Goal: Obtain resource: Obtain resource

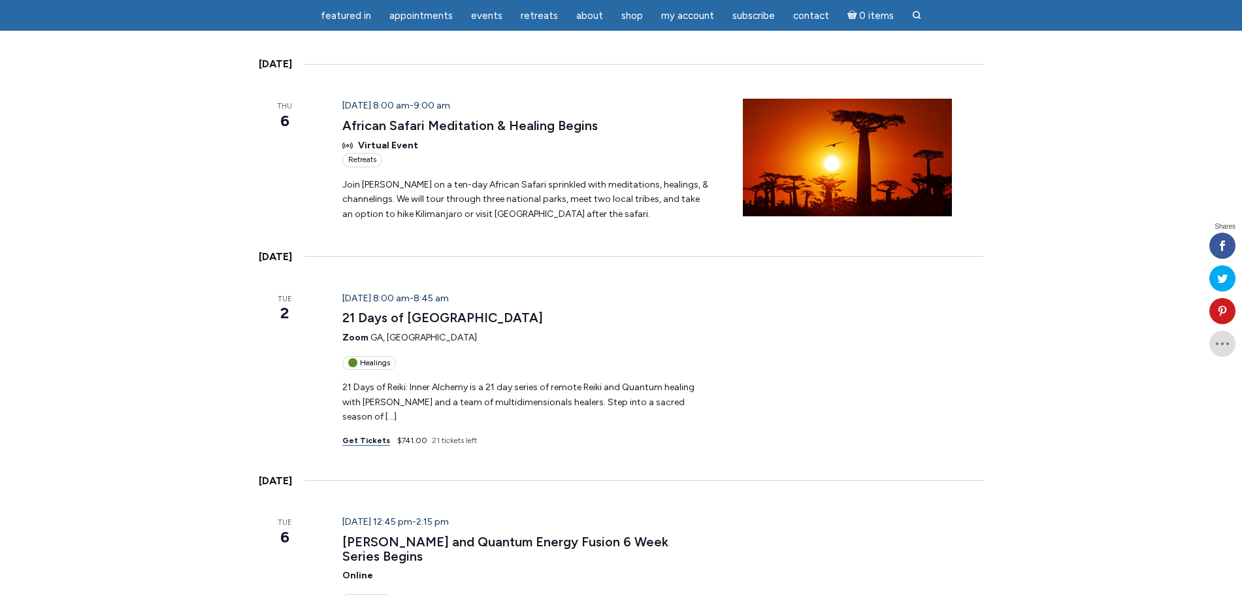
scroll to position [944, 0]
click at [411, 310] on link "21 Days of Inner Alchemy" at bounding box center [442, 318] width 201 height 16
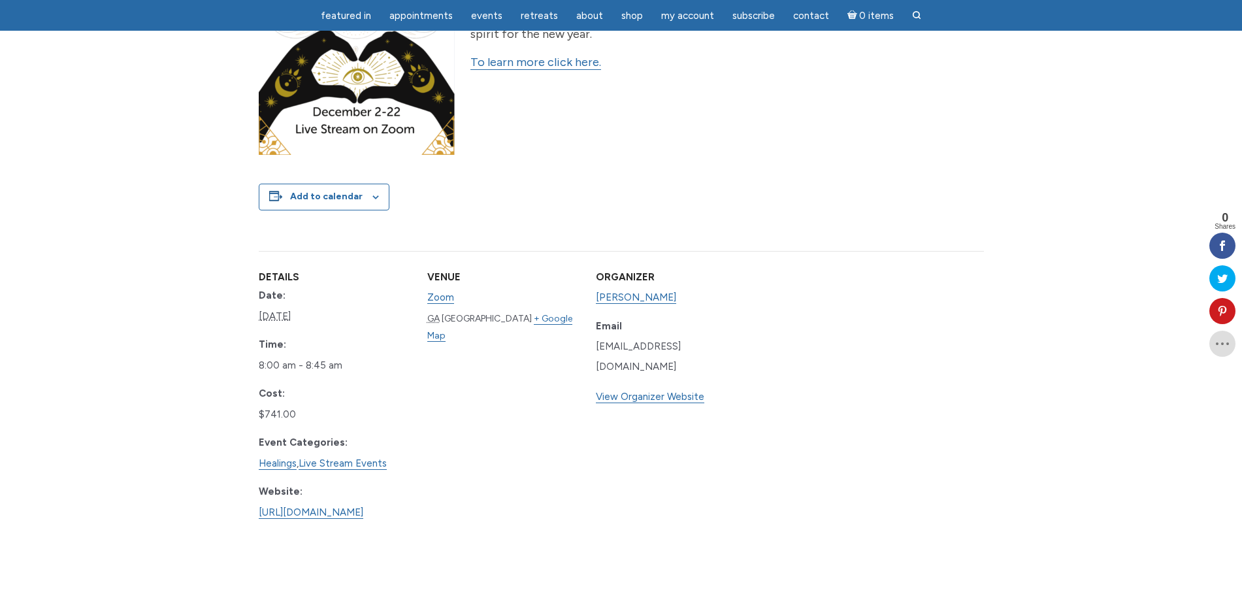
scroll to position [572, 0]
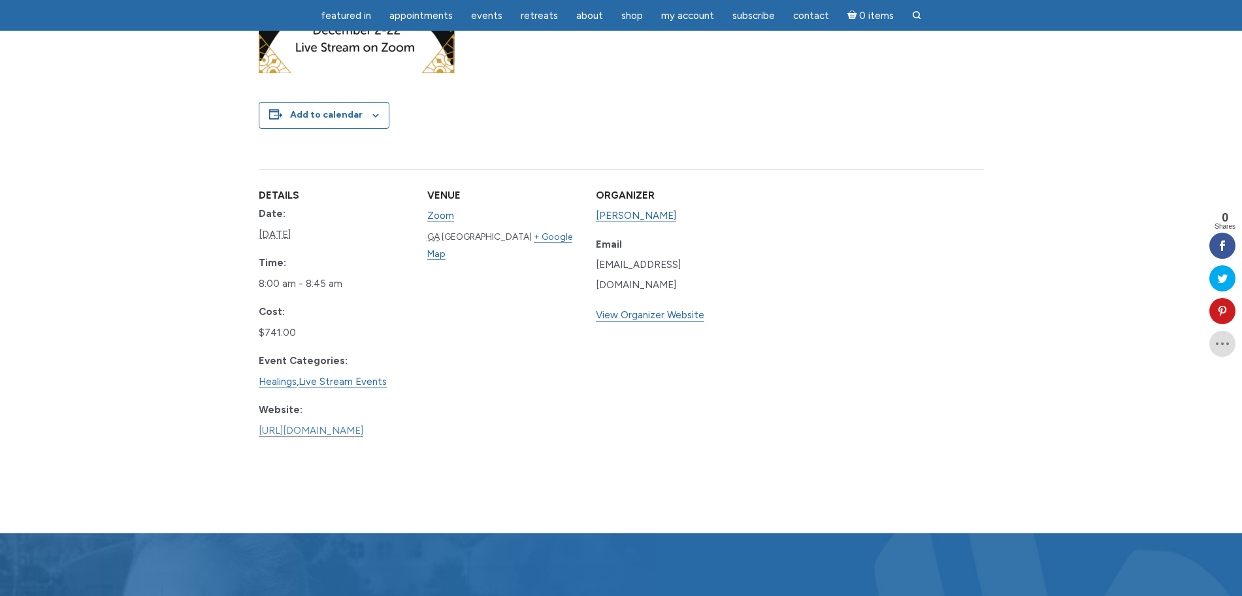
click at [331, 435] on link "https://jamiebutlermedium.com/21-days-of-remote-reiki/" at bounding box center [311, 431] width 105 height 12
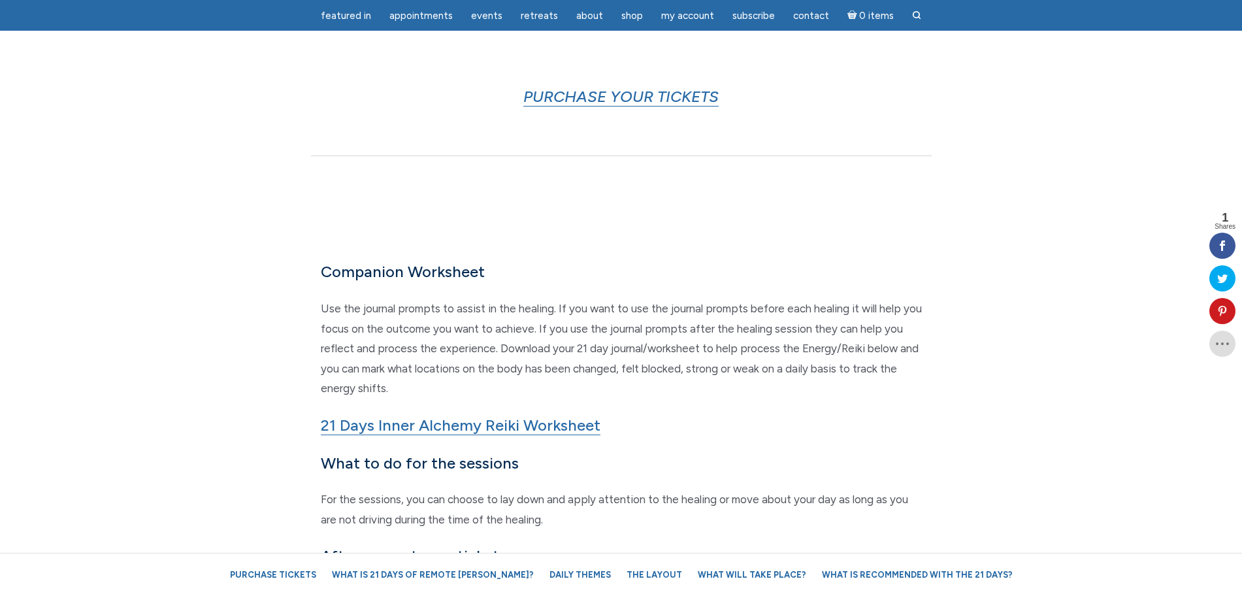
scroll to position [735, 0]
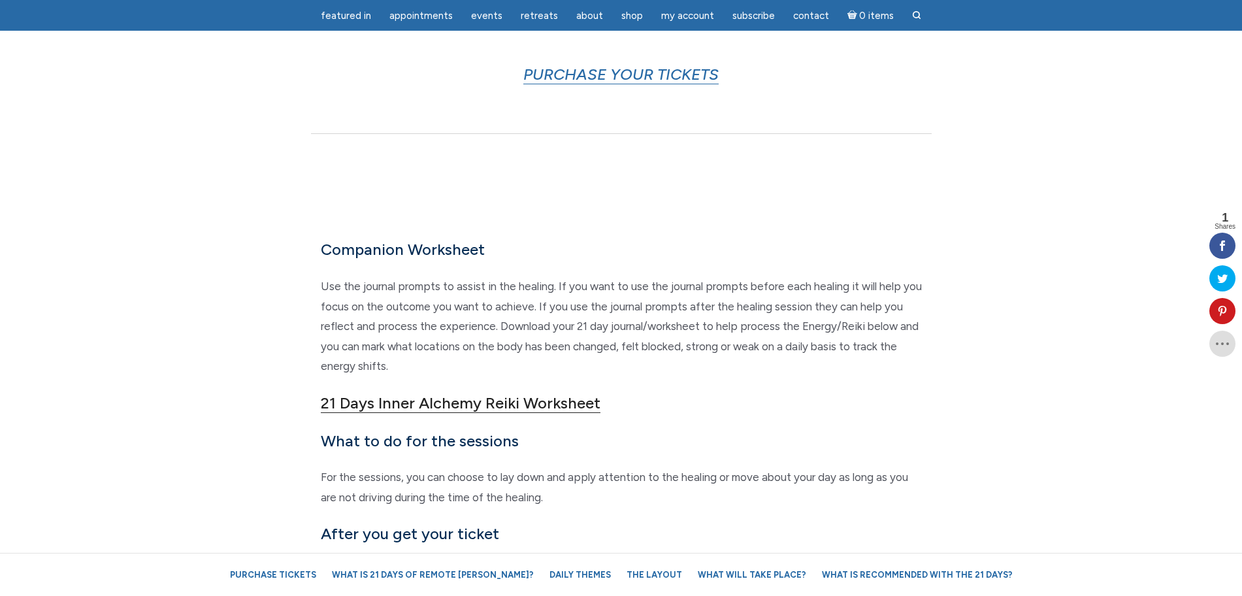
click at [387, 410] on link "21 Days Inner Alchemy Reiki Worksheet" at bounding box center [461, 403] width 280 height 20
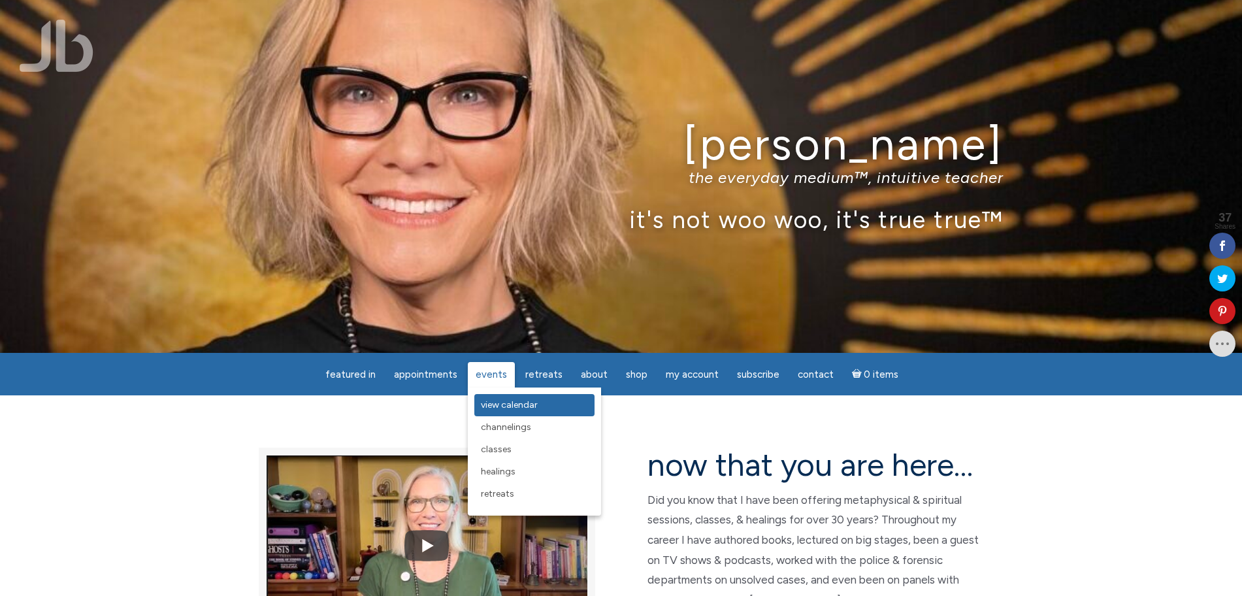
click at [500, 404] on span "View Calendar" at bounding box center [509, 404] width 57 height 11
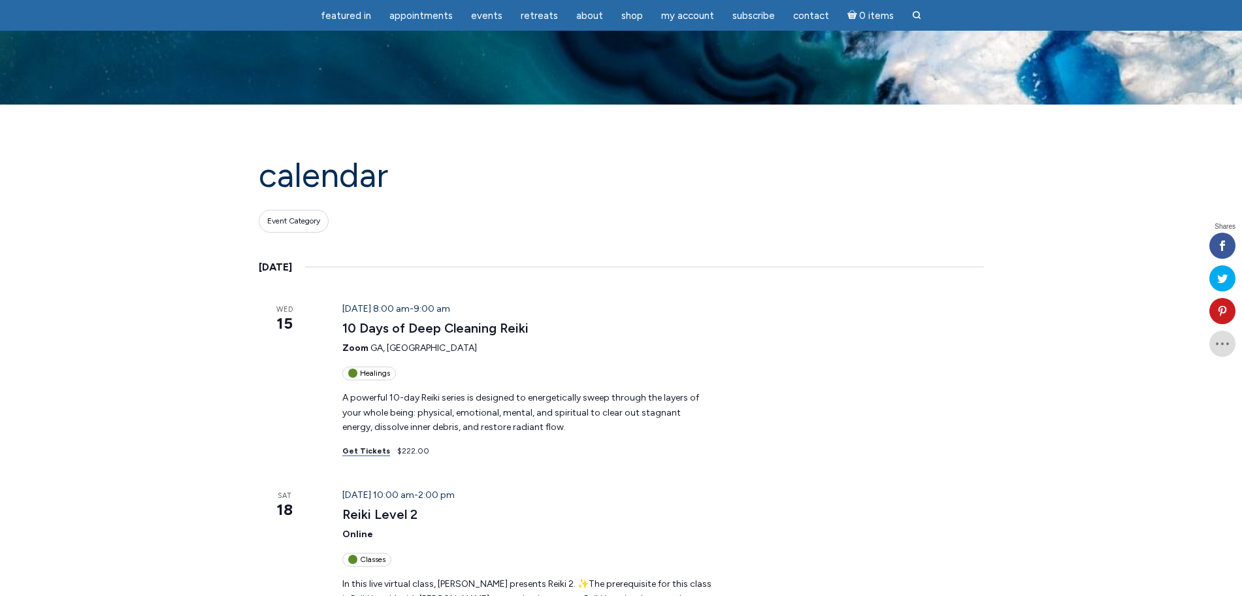
scroll to position [82, 0]
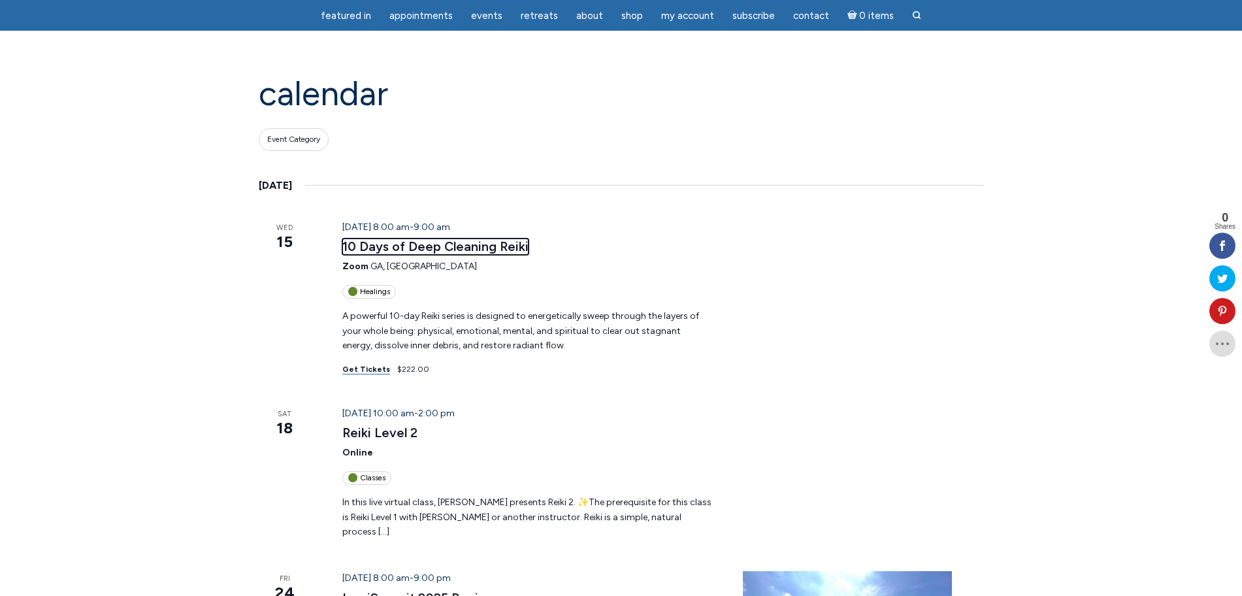
click at [440, 246] on link "10 Days of Deep Cleaning Reiki" at bounding box center [435, 246] width 186 height 16
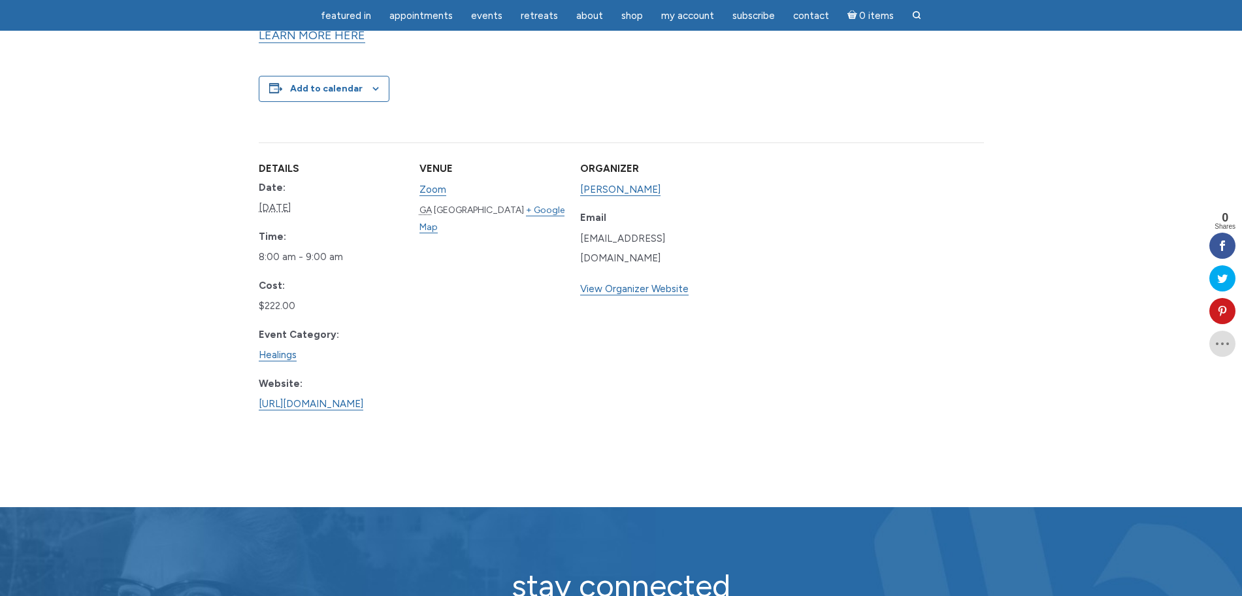
scroll to position [490, 0]
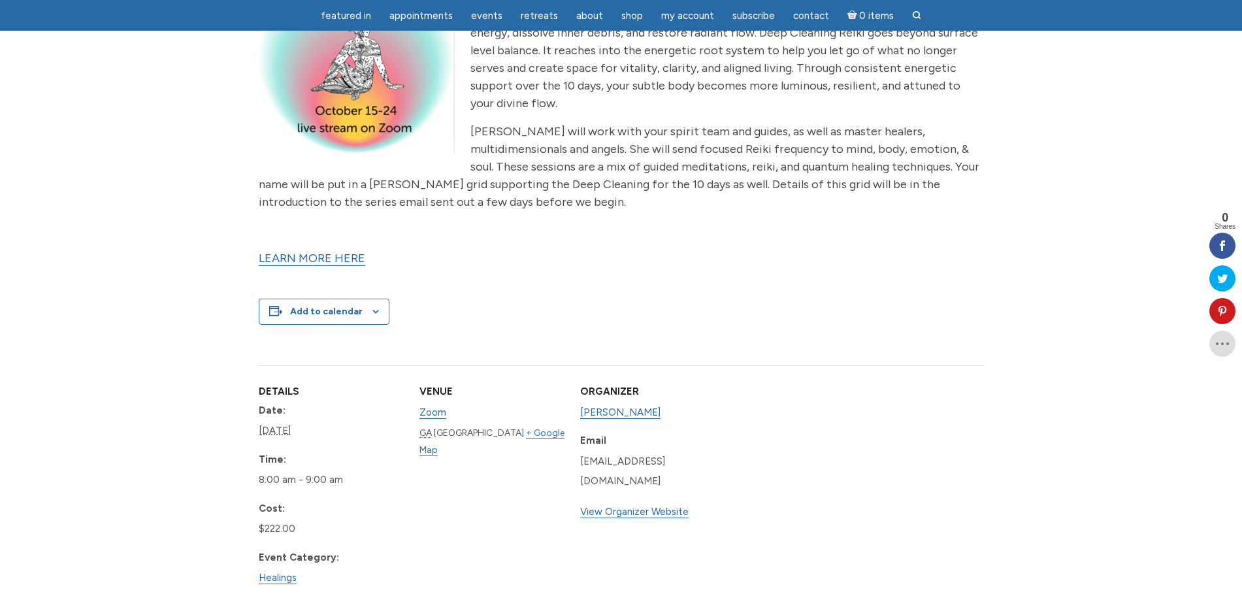
click at [336, 251] on link "LEARN MORE HERE" at bounding box center [312, 258] width 106 height 15
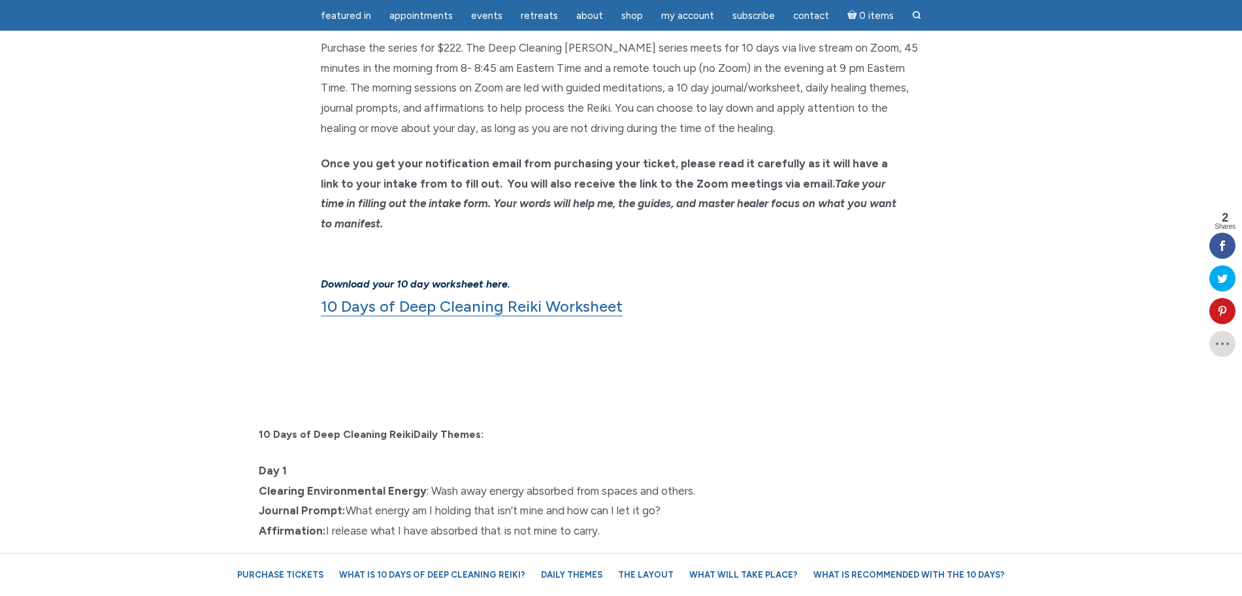
scroll to position [1061, 0]
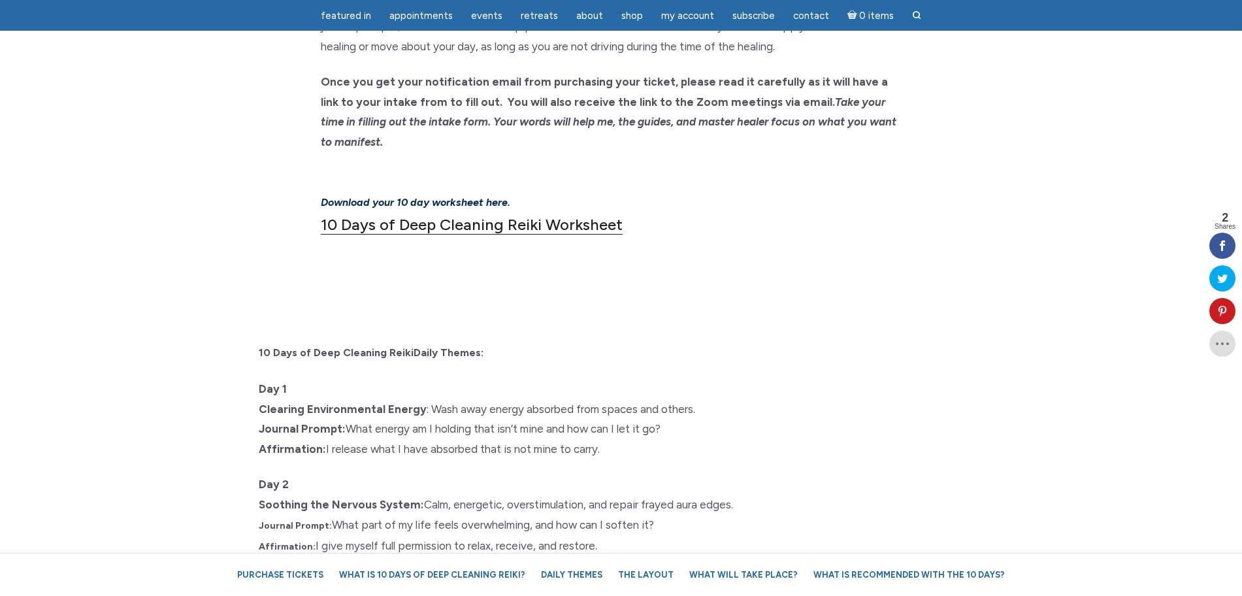
click at [604, 215] on link "10 Days of Deep Cleaning Reiki Worksheet" at bounding box center [472, 225] width 302 height 20
